Goal: Task Accomplishment & Management: Use online tool/utility

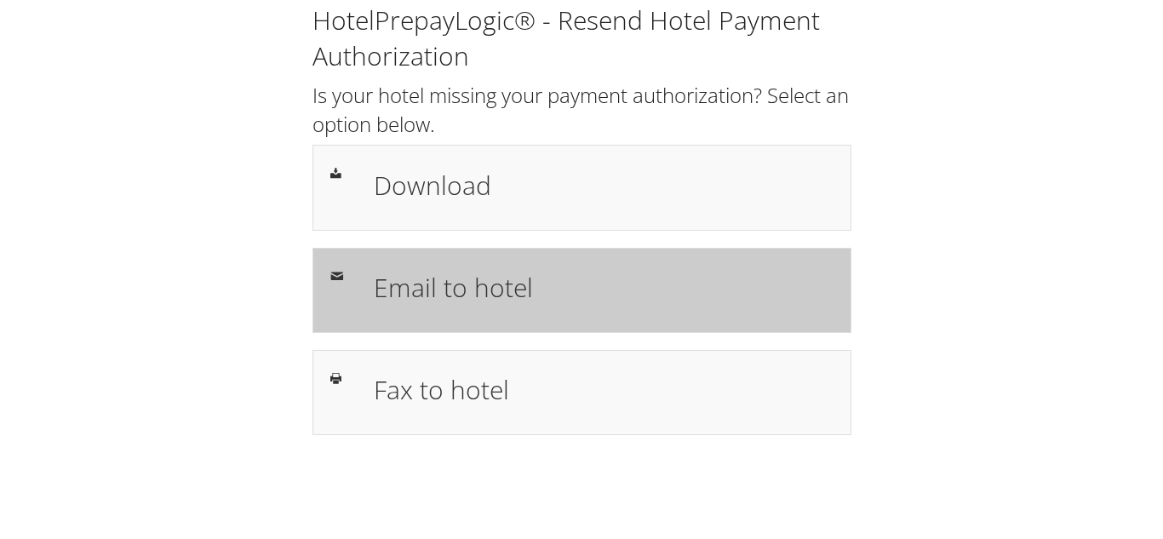
click at [426, 303] on h1 "Email to hotel" at bounding box center [603, 287] width 459 height 38
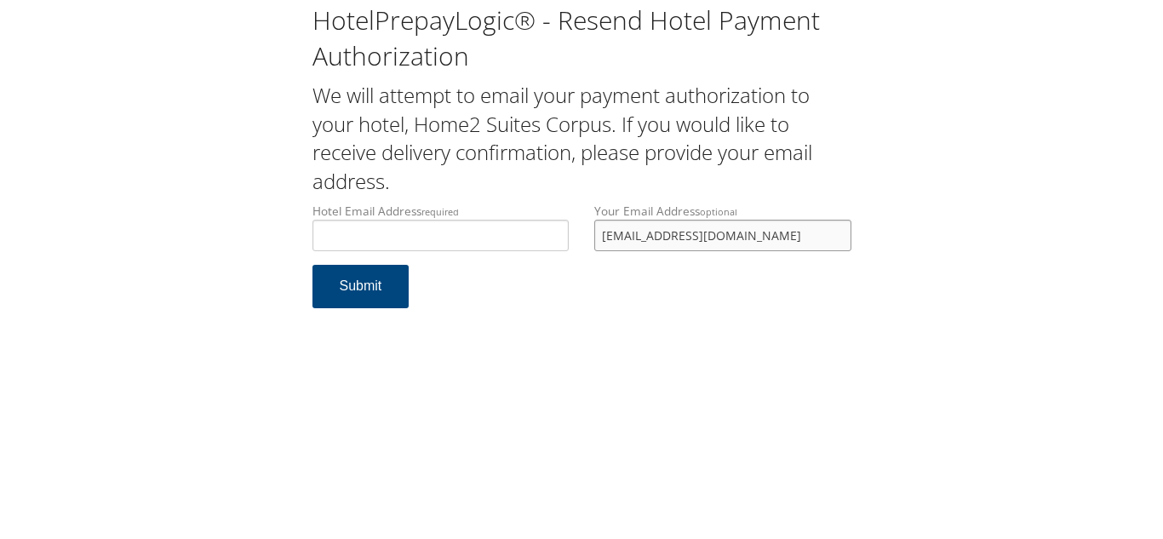
drag, startPoint x: 0, startPoint y: 0, endPoint x: 551, endPoint y: 248, distance: 603.8
click at [551, 248] on div "Hotel Email Address required Hotel email address is required Your Email Address…" at bounding box center [582, 234] width 564 height 62
click at [448, 229] on input "Hotel Email Address required" at bounding box center [440, 235] width 257 height 31
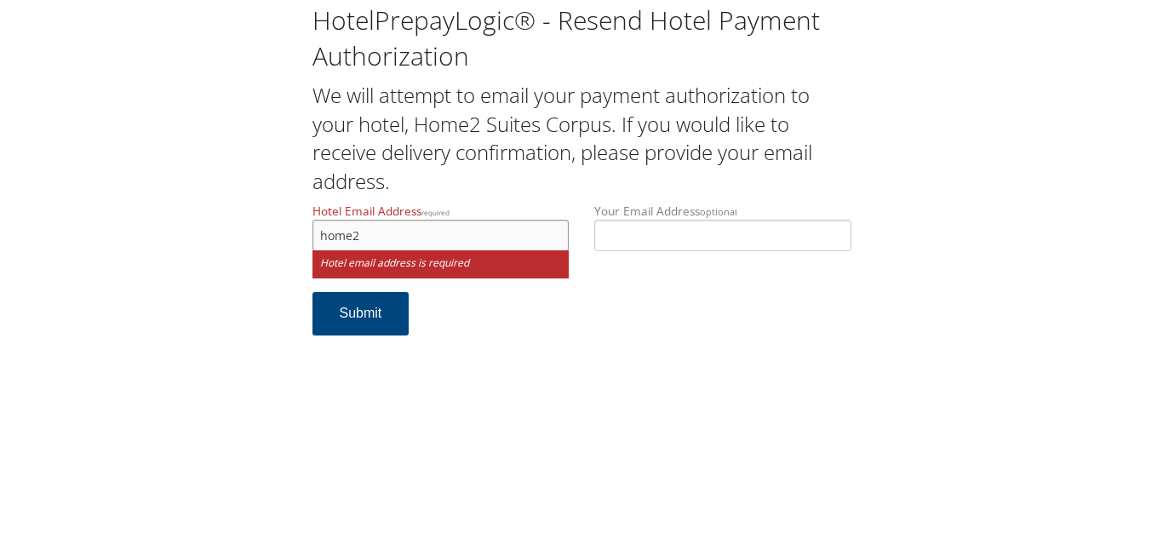
click at [385, 239] on input "home2" at bounding box center [440, 235] width 257 height 31
type input "home2cc361@gmail.com"
click at [611, 294] on form "Hotel Email Address required home2cc361@gmail.com Hotel email address is requir…" at bounding box center [581, 278] width 539 height 150
drag, startPoint x: 261, startPoint y: 238, endPoint x: 119, endPoint y: 238, distance: 142.1
click at [119, 238] on div "HotelPrepayLogic® - Resend Hotel Payment Authorization We will attempt to email…" at bounding box center [581, 176] width 1129 height 352
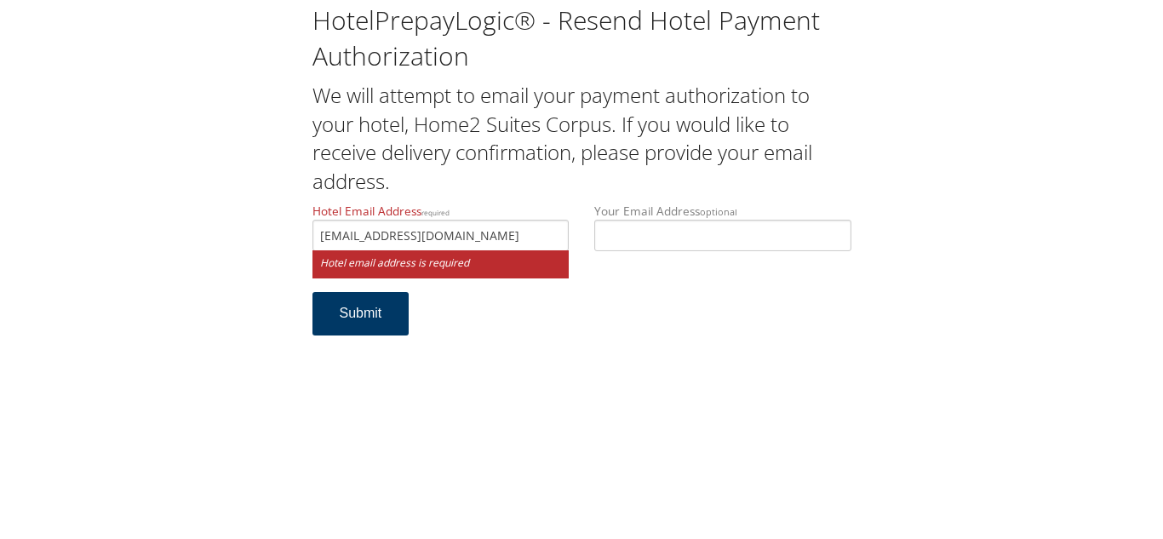
click at [380, 312] on button "Submit" at bounding box center [360, 313] width 97 height 43
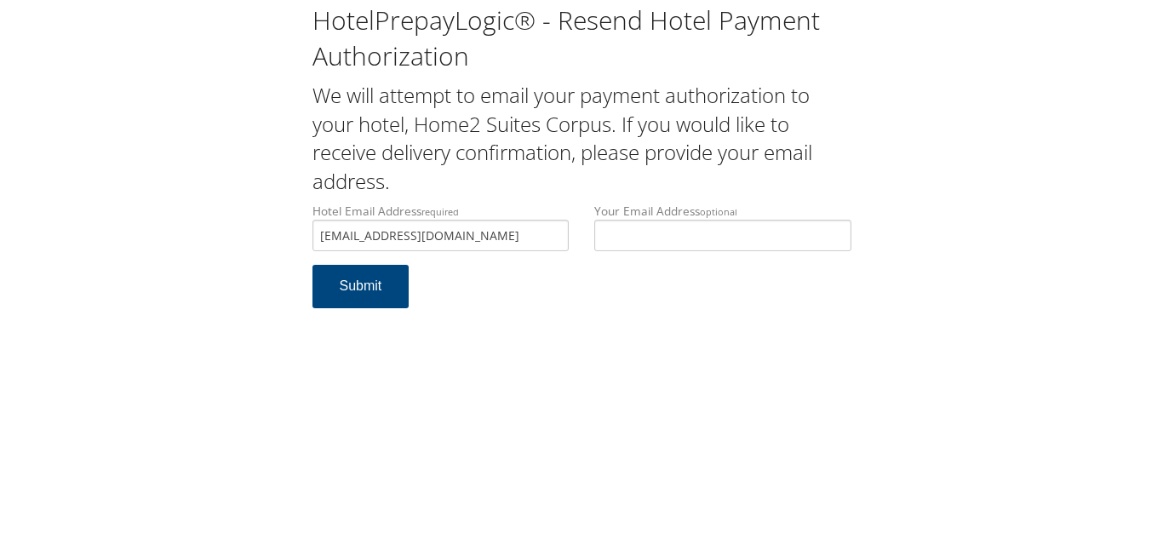
click at [810, 335] on div "HotelPrepayLogic® - Resend Hotel Payment Authorization We will attempt to email…" at bounding box center [581, 269] width 1163 height 539
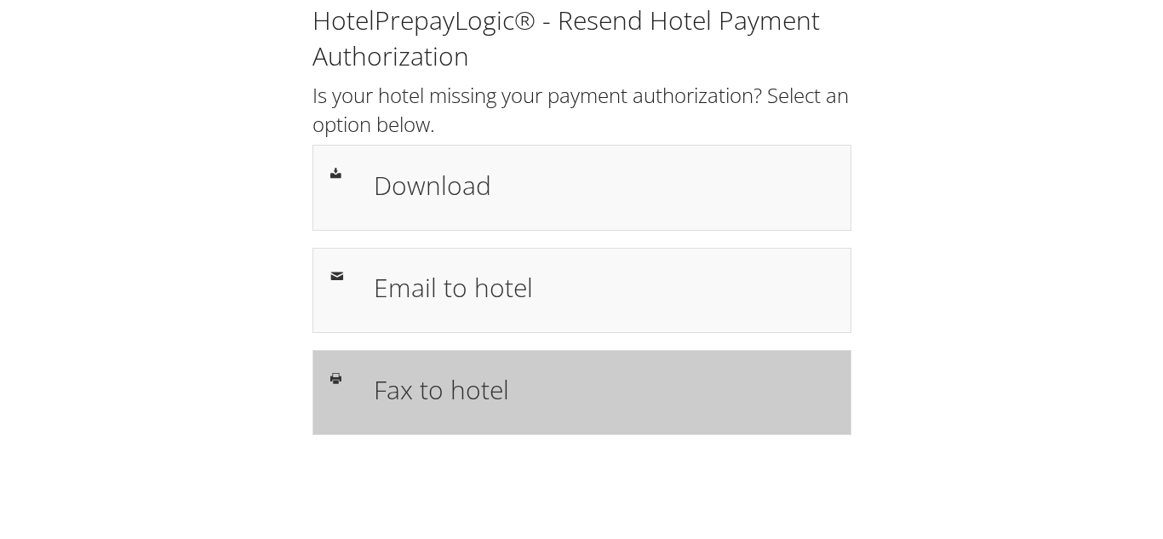
click at [493, 377] on h1 "Fax to hotel" at bounding box center [603, 389] width 459 height 38
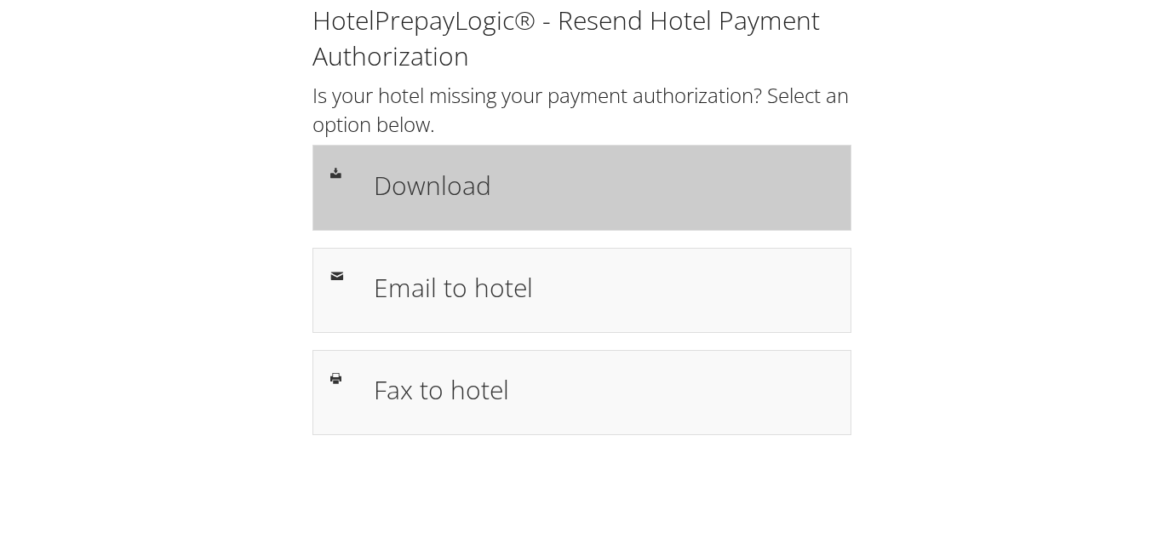
click at [444, 192] on h1 "Download" at bounding box center [603, 185] width 459 height 38
click at [466, 198] on h1 "Download" at bounding box center [603, 185] width 459 height 38
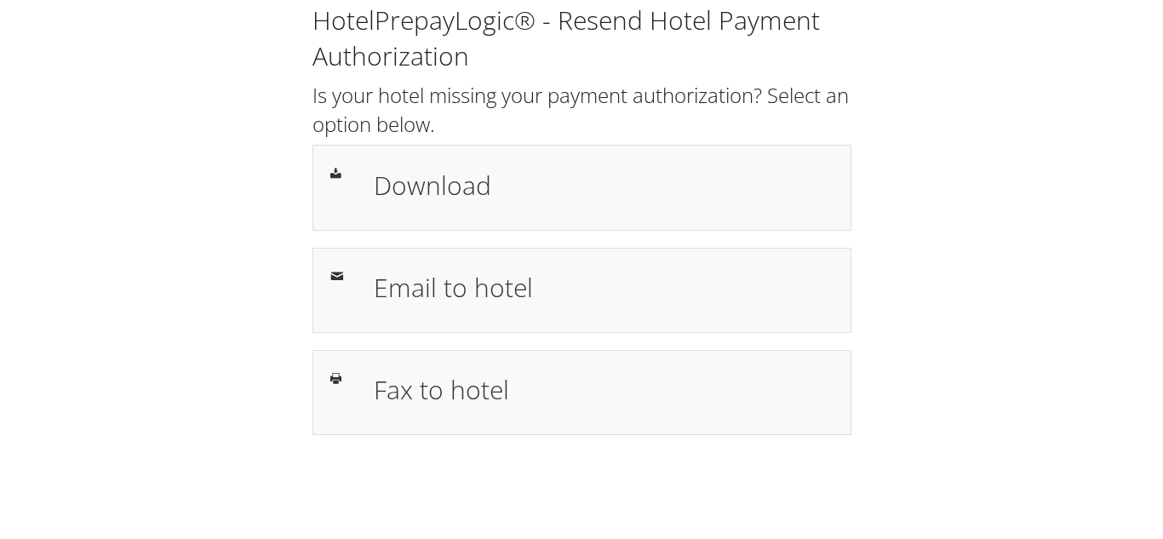
drag, startPoint x: 958, startPoint y: 279, endPoint x: 960, endPoint y: 266, distance: 13.9
click at [958, 279] on div "HotelPrepayLogic® - Resend Hotel Payment Authorization Is your hotel missing yo…" at bounding box center [581, 226] width 1129 height 452
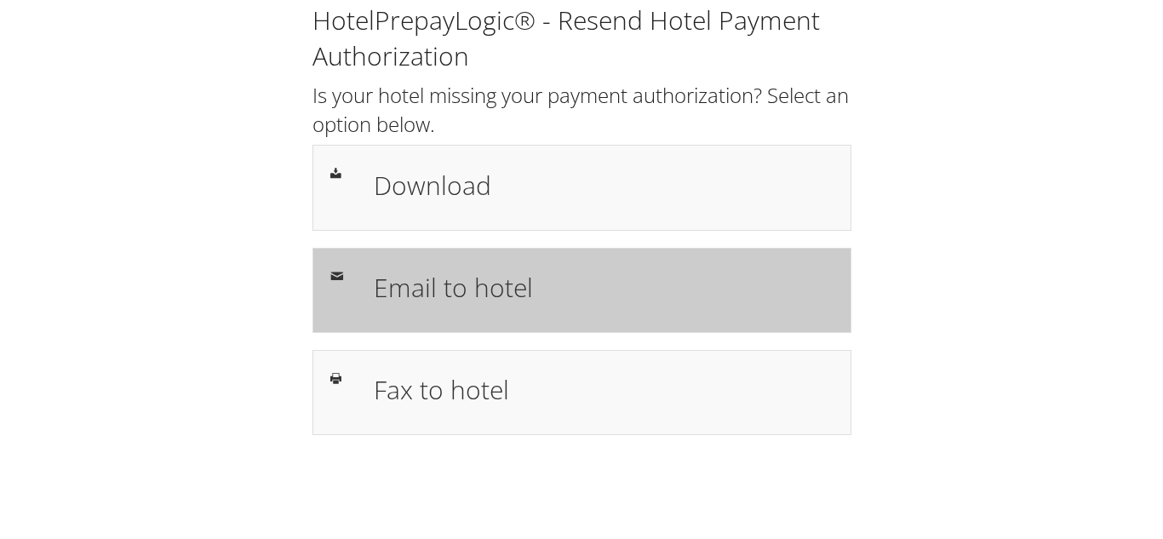
click at [443, 276] on h1 "Email to hotel" at bounding box center [603, 287] width 459 height 38
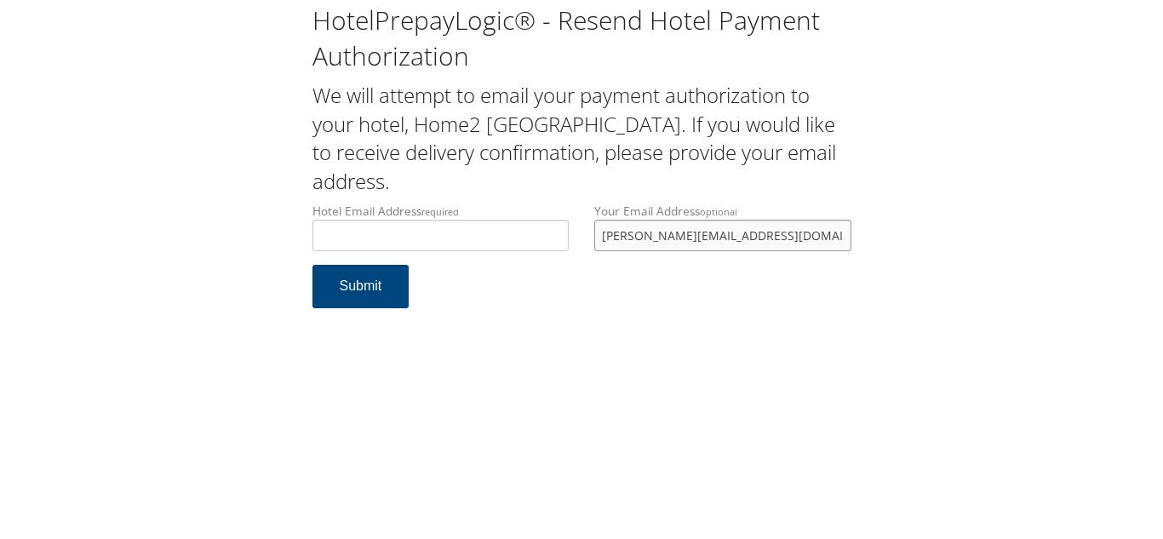
drag, startPoint x: 753, startPoint y: 208, endPoint x: 568, endPoint y: 222, distance: 186.1
click at [568, 222] on div "Hotel Email Address required Hotel email address is required Your Email Address…" at bounding box center [582, 234] width 564 height 62
click at [421, 220] on input "Hotel Email Address required" at bounding box center [440, 235] width 257 height 31
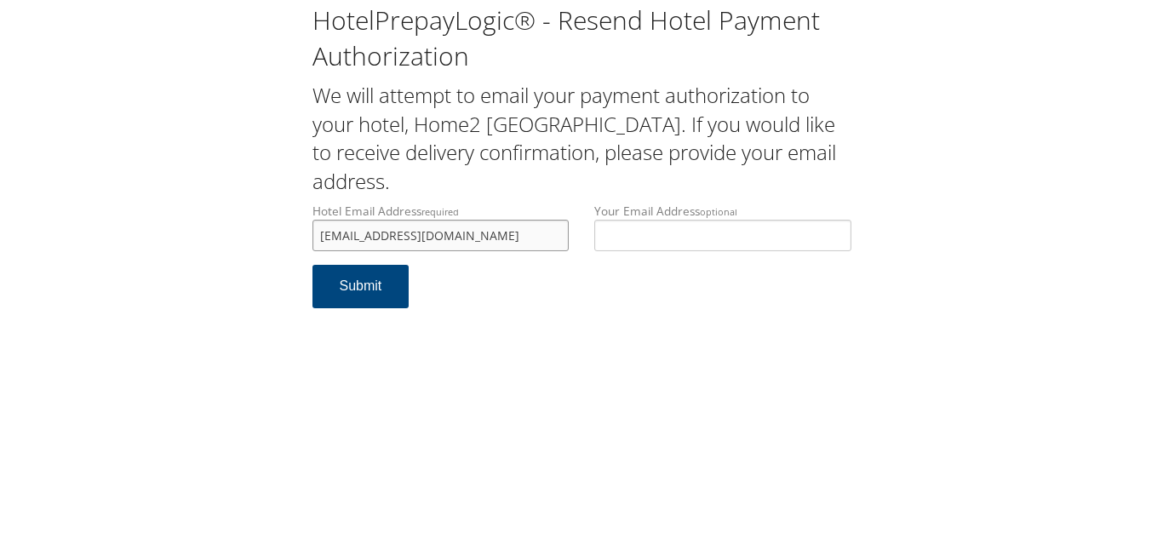
click at [397, 220] on input "home2suiteseichmond@gmail.com" at bounding box center [440, 235] width 257 height 31
type input "home2suitesrichmond@gmail.com"
drag, startPoint x: 525, startPoint y: 211, endPoint x: 222, endPoint y: 206, distance: 303.0
click at [222, 206] on div "HotelPrepayLogic® - Resend Hotel Payment Authorization We will attempt to email…" at bounding box center [581, 162] width 1129 height 325
click at [360, 265] on button "Submit" at bounding box center [360, 286] width 97 height 43
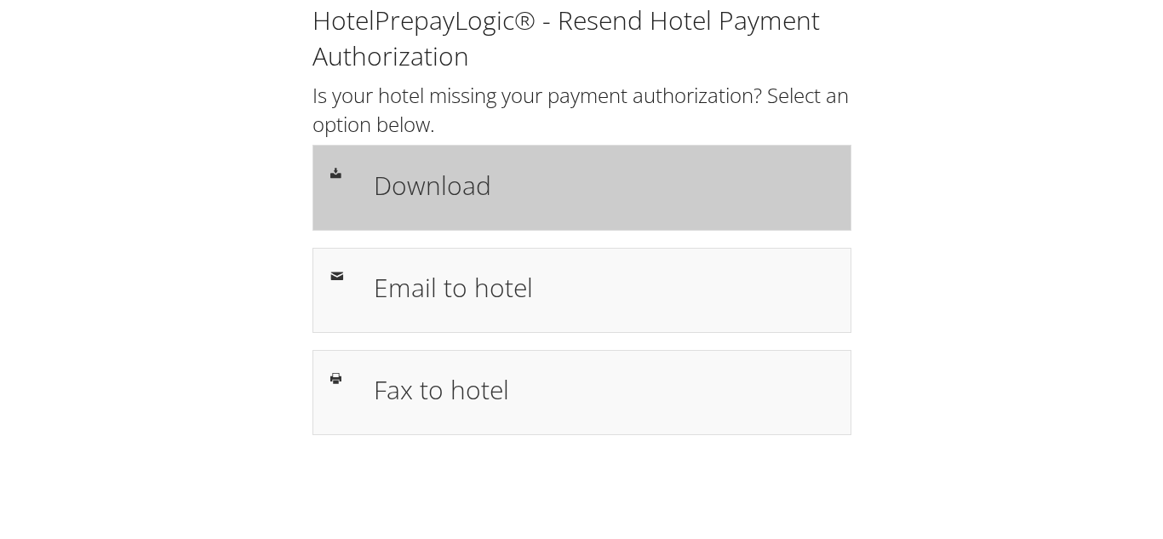
click at [443, 186] on h1 "Download" at bounding box center [603, 185] width 459 height 38
click at [466, 189] on h1 "Download" at bounding box center [603, 185] width 459 height 38
click at [438, 189] on h1 "Download" at bounding box center [603, 185] width 459 height 38
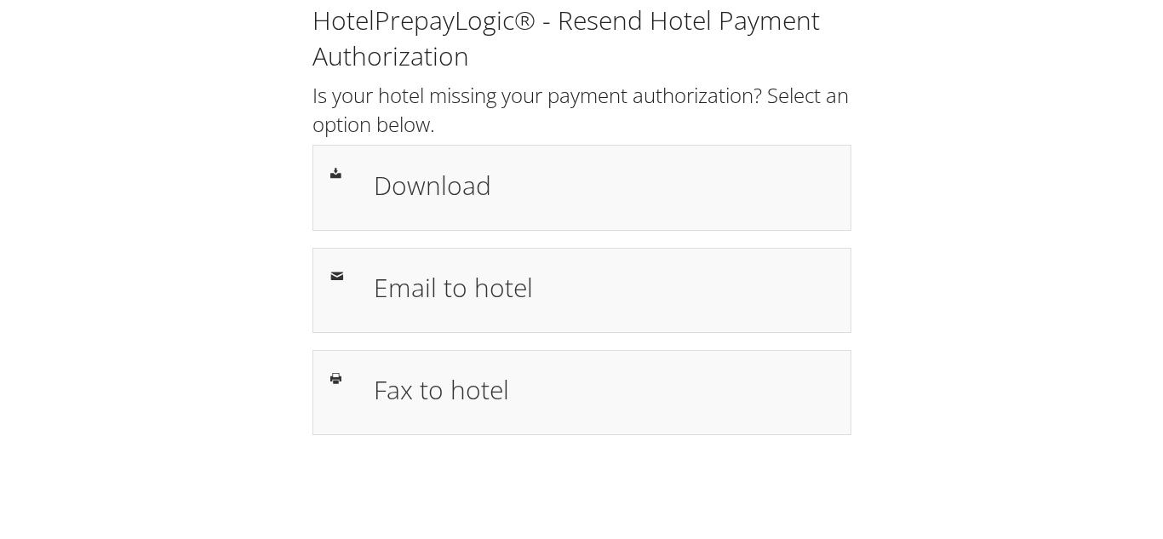
drag, startPoint x: 900, startPoint y: 316, endPoint x: 895, endPoint y: 374, distance: 58.9
click at [900, 316] on div "HotelPrepayLogic® - Resend Hotel Payment Authorization Is your hotel missing yo…" at bounding box center [581, 226] width 1129 height 452
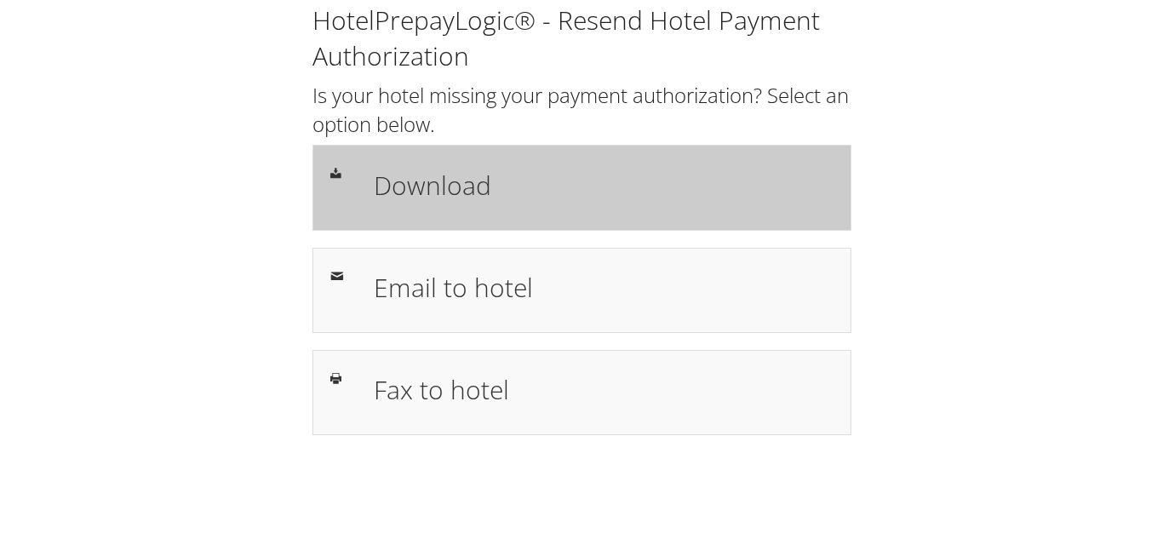
click at [453, 202] on h1 "Download" at bounding box center [603, 185] width 459 height 38
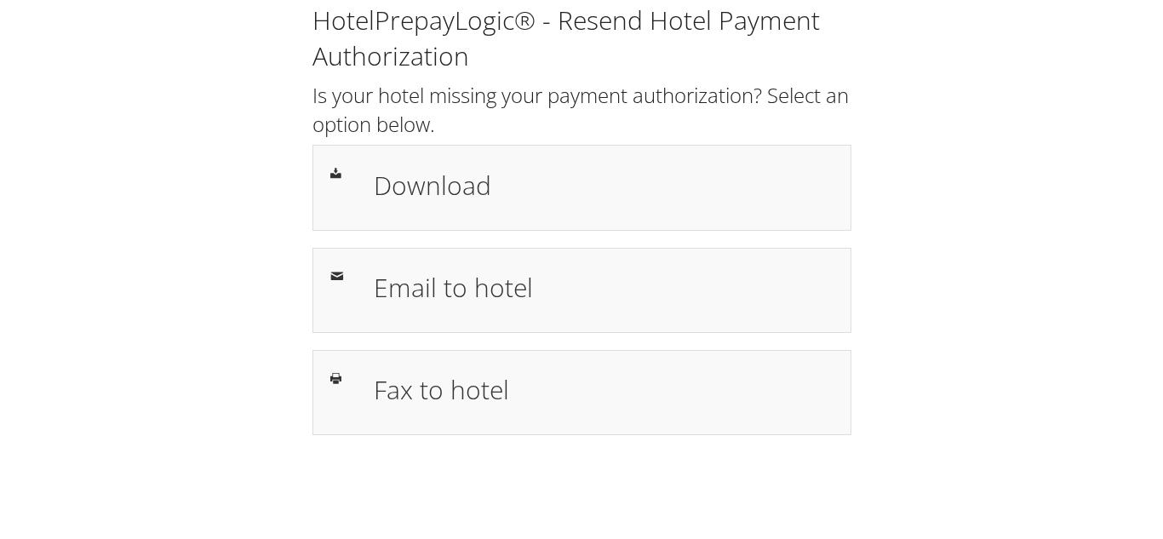
click at [884, 107] on div "HotelPrepayLogic® - Resend Hotel Payment Authorization Is your hotel missing yo…" at bounding box center [581, 226] width 1129 height 452
click at [843, 31] on h1 "HotelPrepayLogic® - Resend Hotel Payment Authorization" at bounding box center [581, 38] width 539 height 71
click at [917, 302] on div "HotelPrepayLogic® - Resend Hotel Payment Authorization Is your hotel missing yo…" at bounding box center [581, 226] width 1129 height 452
